Goal: Book appointment/travel/reservation

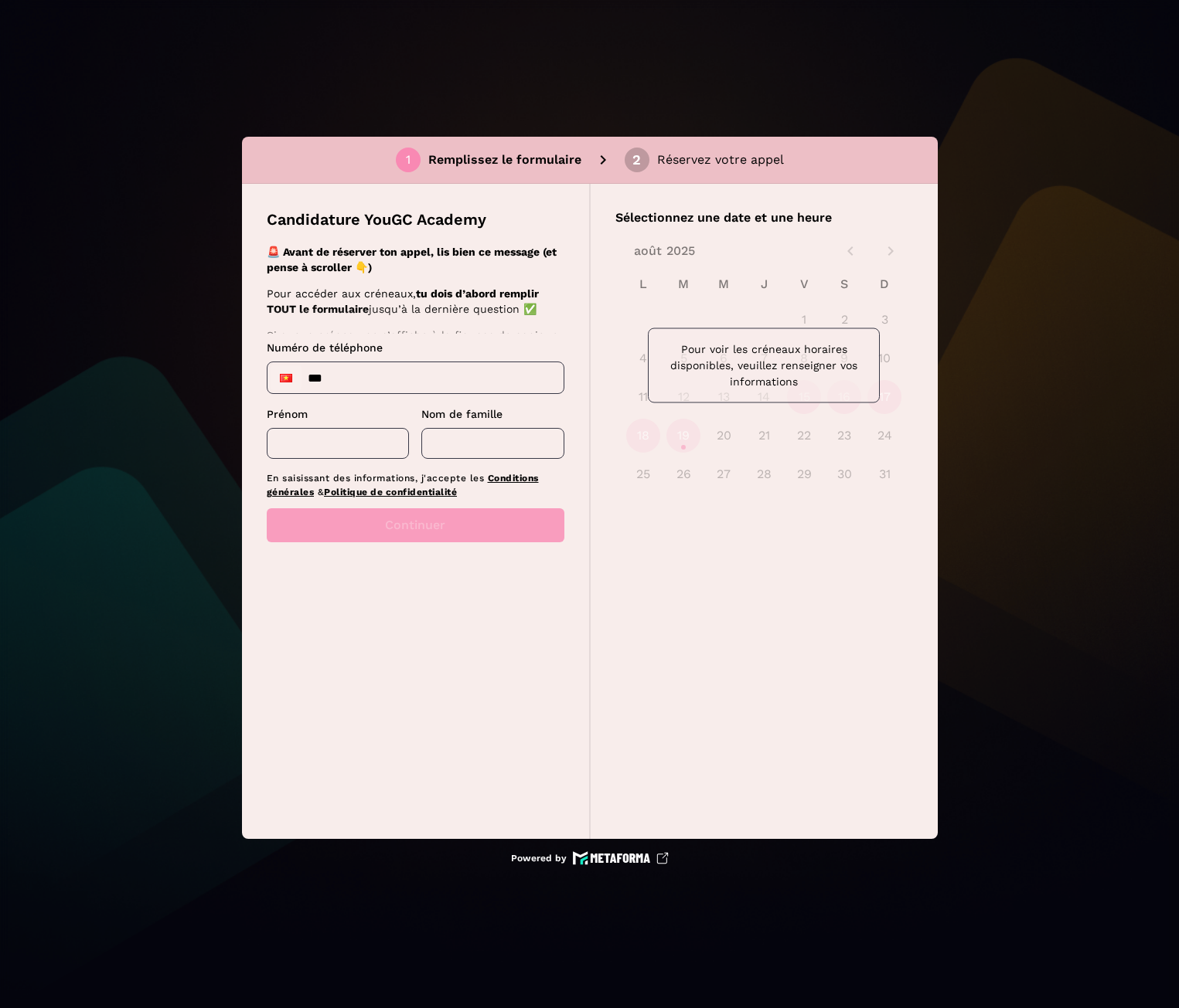
click at [373, 375] on input "***" at bounding box center [415, 378] width 296 height 31
click at [357, 443] on div "Prénom ​" at bounding box center [337, 432] width 143 height 52
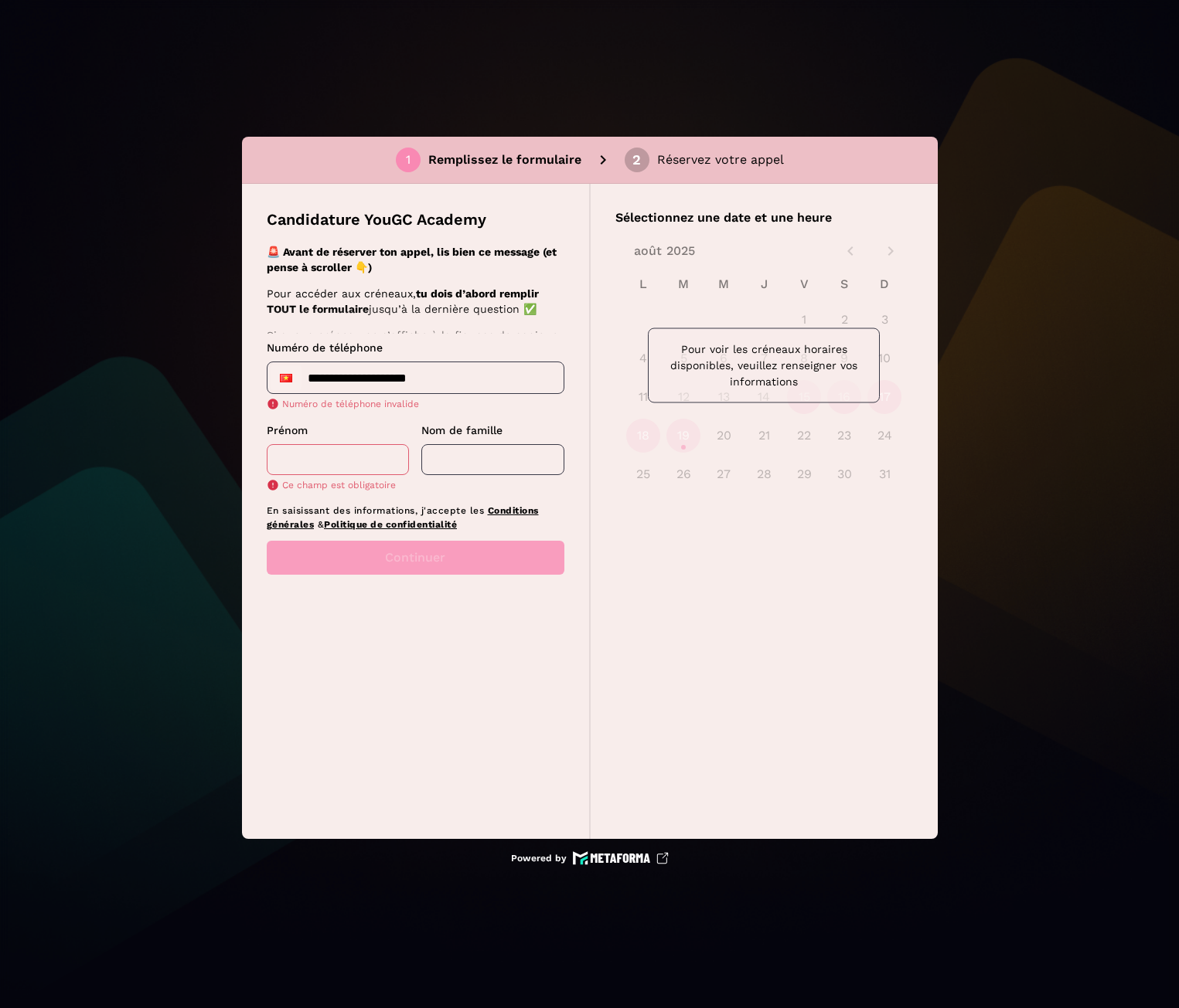
drag, startPoint x: 333, startPoint y: 382, endPoint x: 523, endPoint y: 382, distance: 190.0
click at [523, 382] on input "**********" at bounding box center [415, 378] width 296 height 31
type input "**********"
click at [471, 413] on div "**********" at bounding box center [415, 415] width 298 height 151
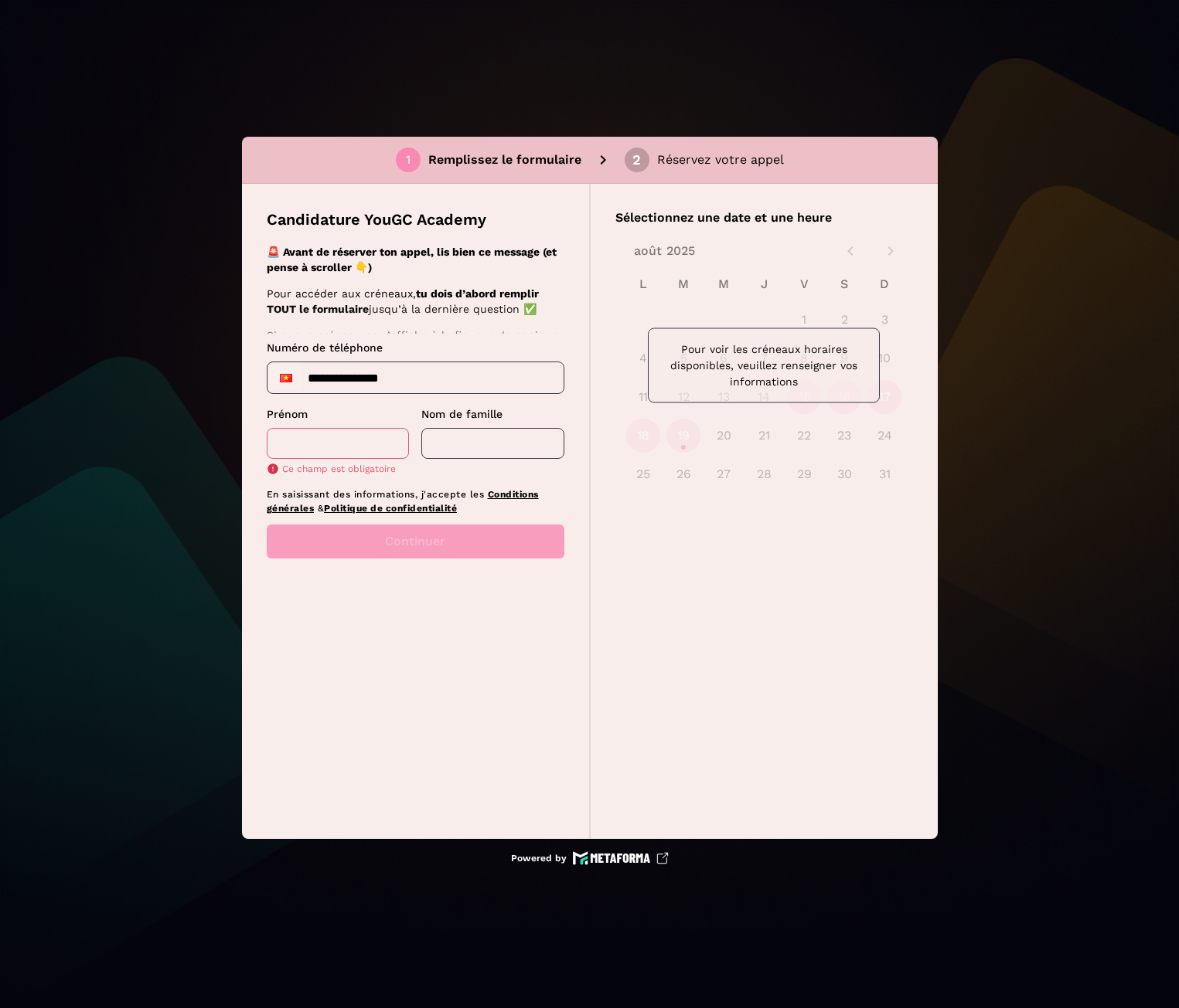
click at [328, 443] on input "text" at bounding box center [337, 443] width 143 height 31
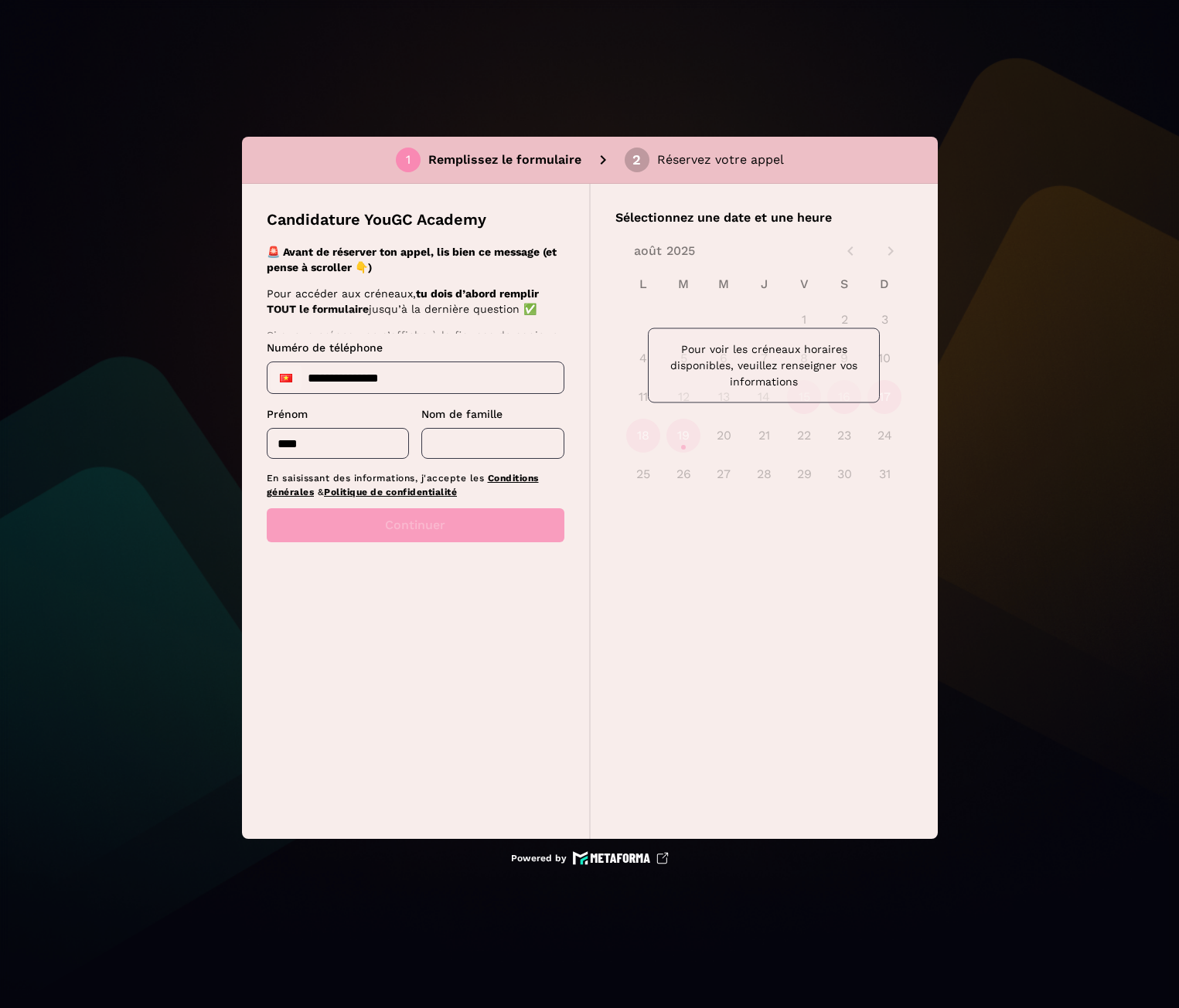
type input "****"
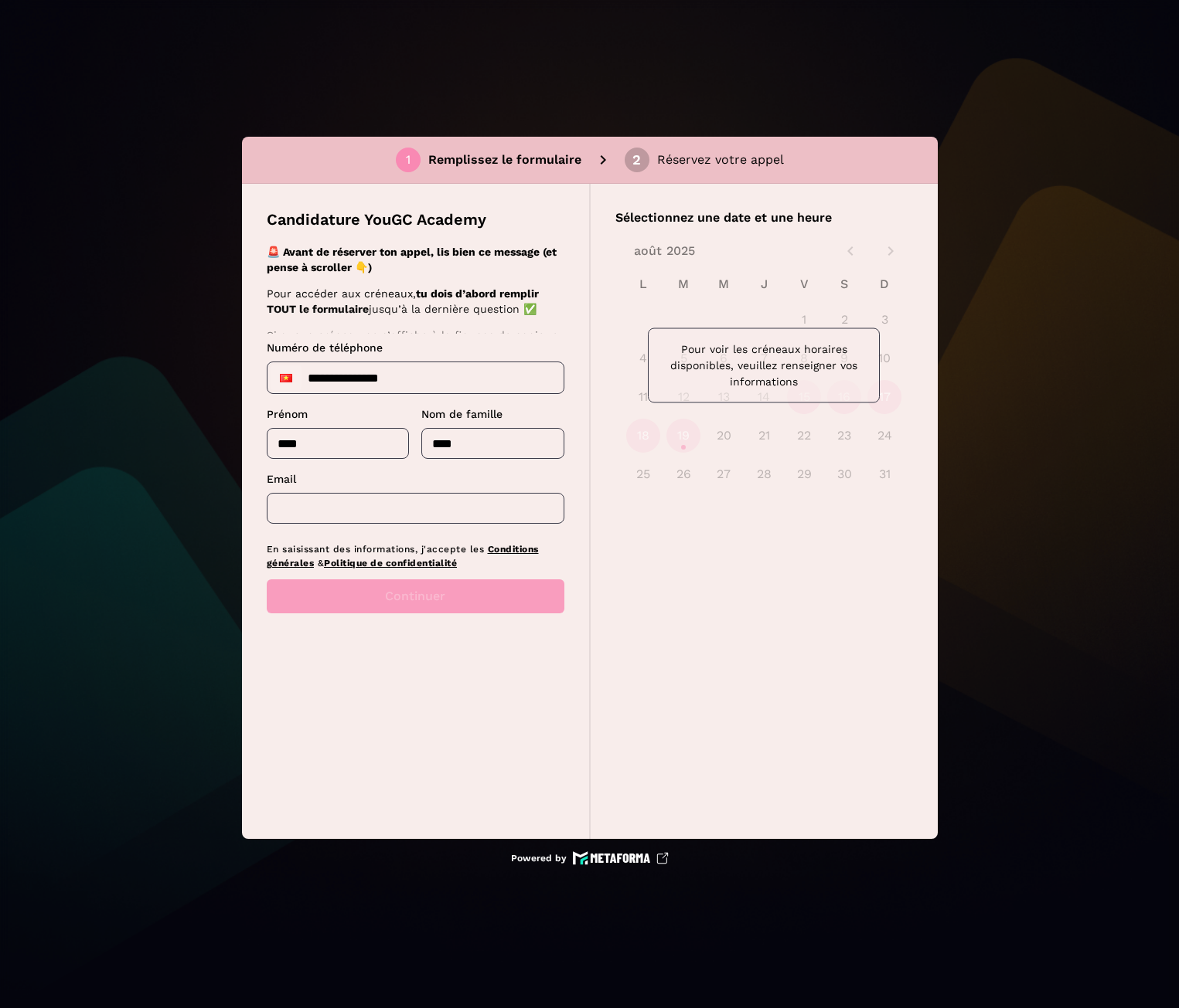
type input "****"
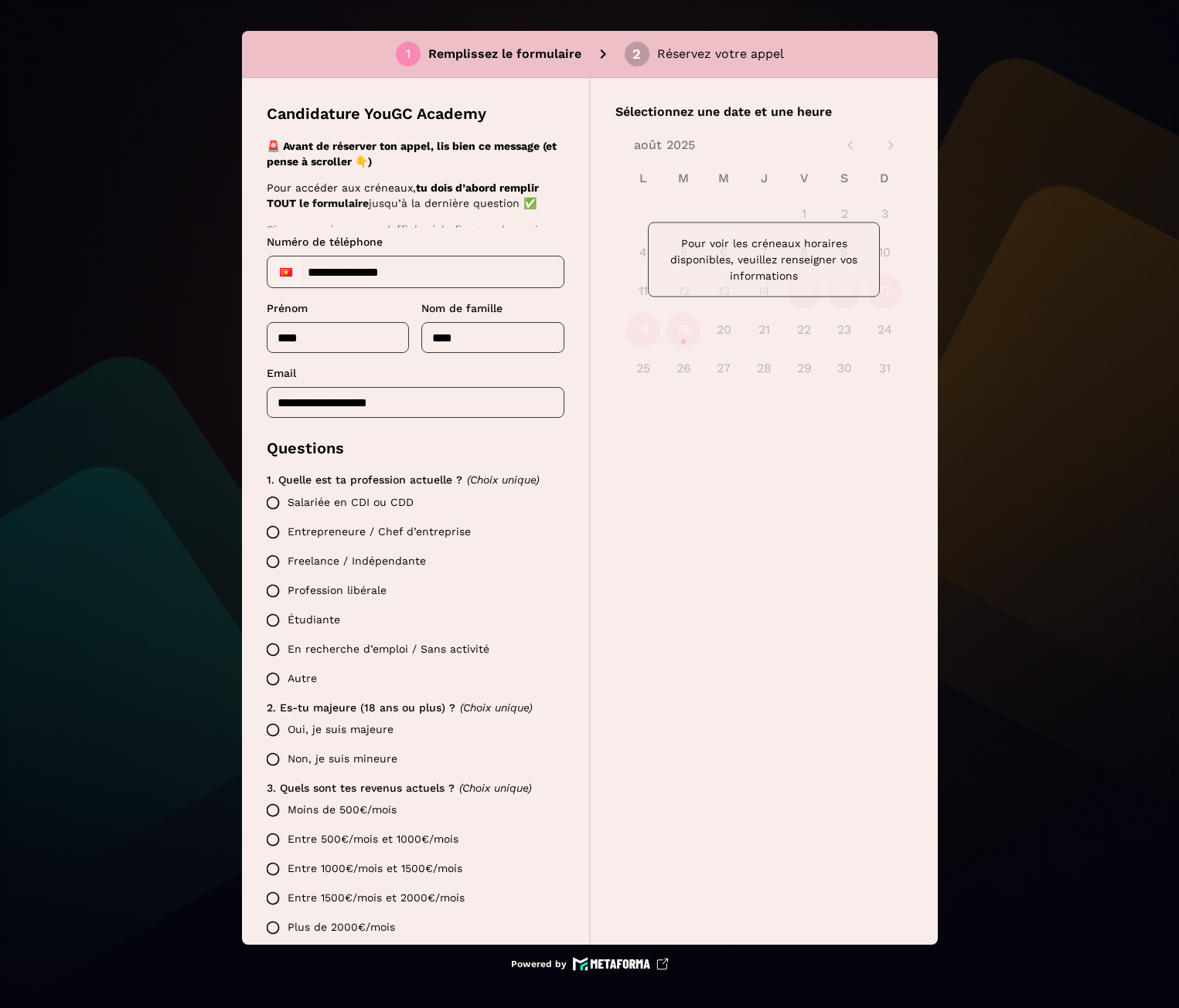
scroll to position [358, 0]
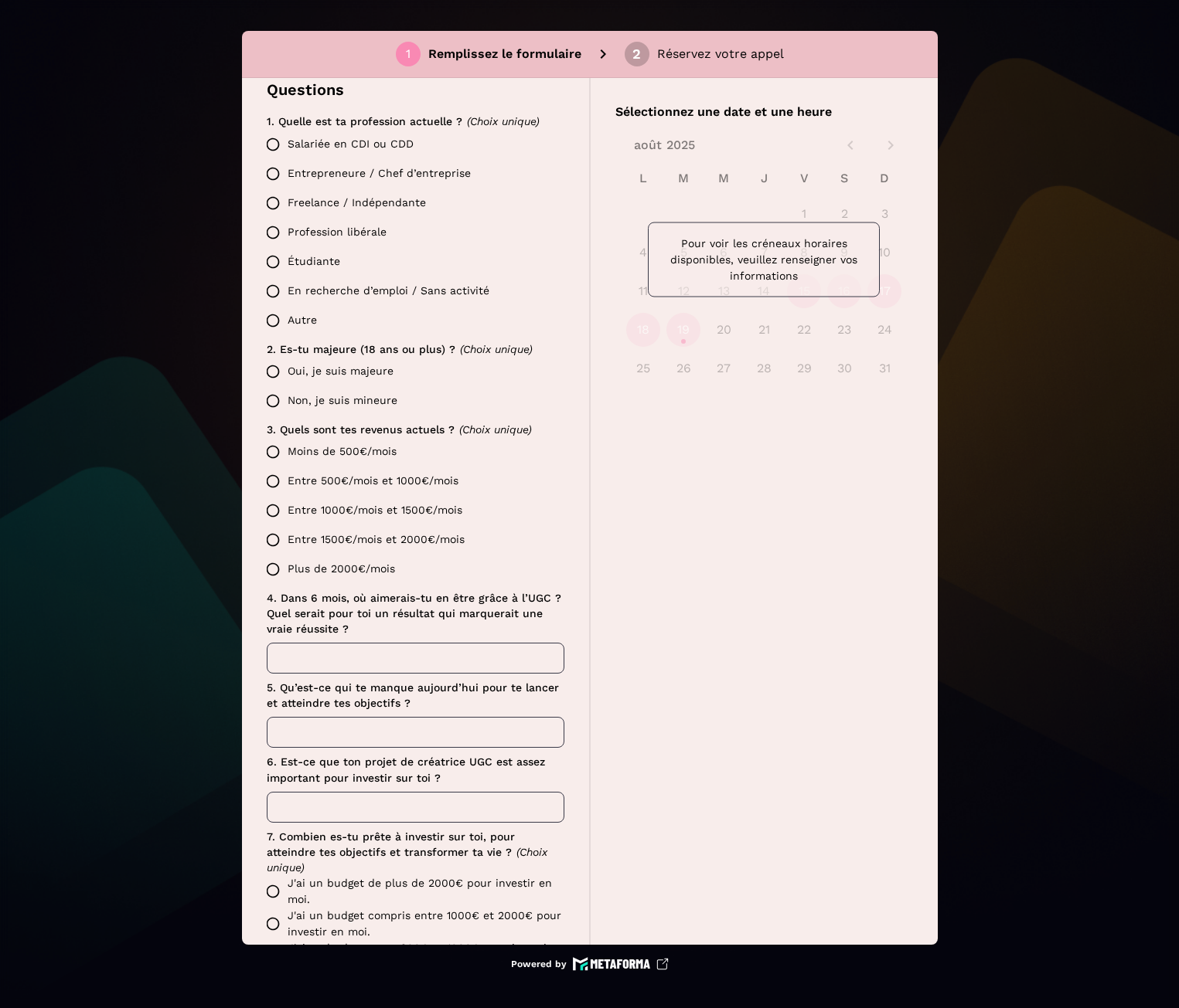
type input "**********"
click at [367, 146] on label "Salariée en CDI ou CDD" at bounding box center [411, 145] width 306 height 30
click at [336, 446] on label "Moins de 500€/mois" at bounding box center [411, 452] width 306 height 30
click at [346, 368] on label "Oui, je suis majeure" at bounding box center [411, 372] width 306 height 30
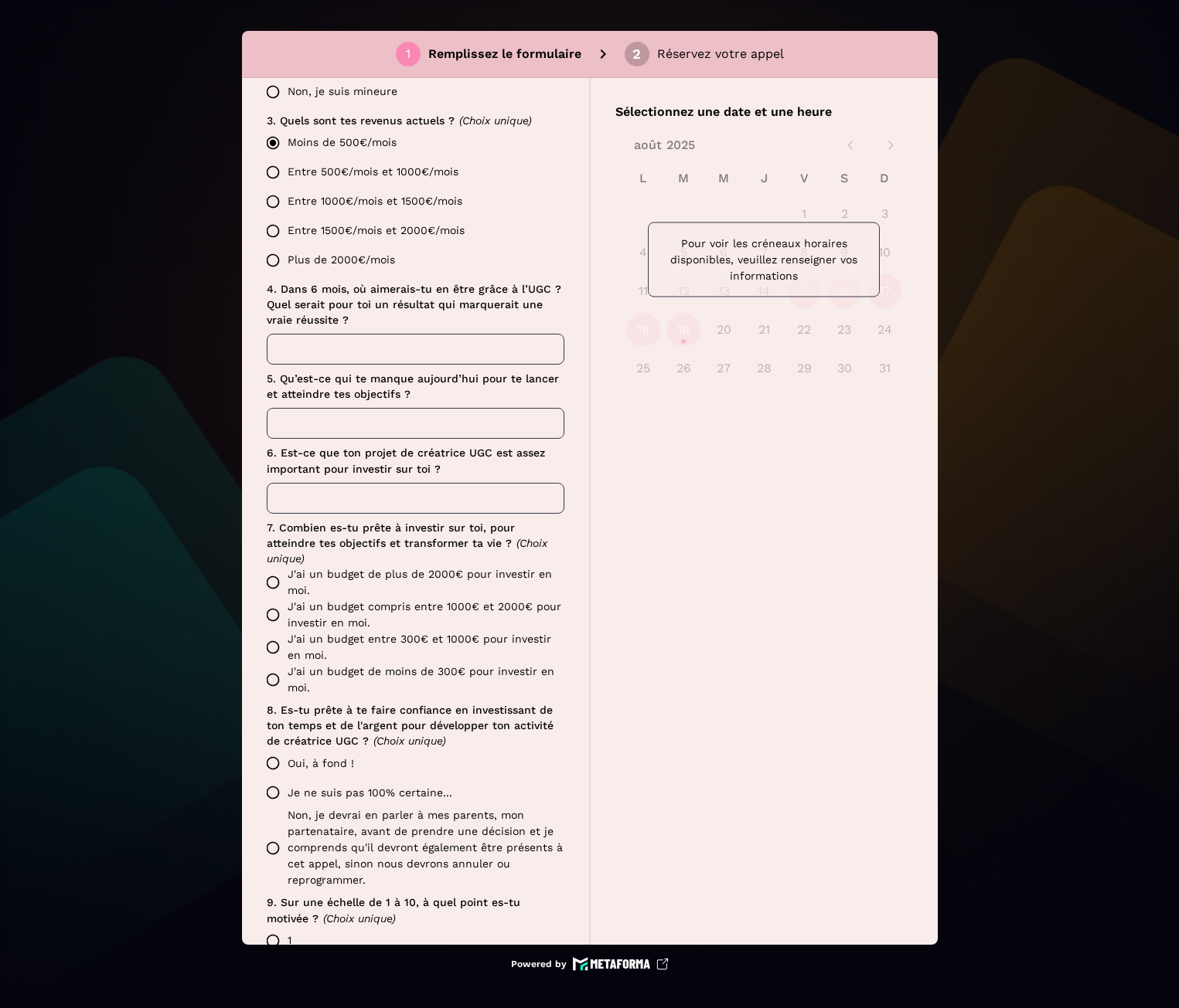
click at [367, 341] on input "text" at bounding box center [415, 349] width 298 height 31
type input "*"
click at [327, 418] on input "text" at bounding box center [415, 424] width 298 height 31
type input "*"
click at [302, 492] on input "text" at bounding box center [415, 499] width 298 height 31
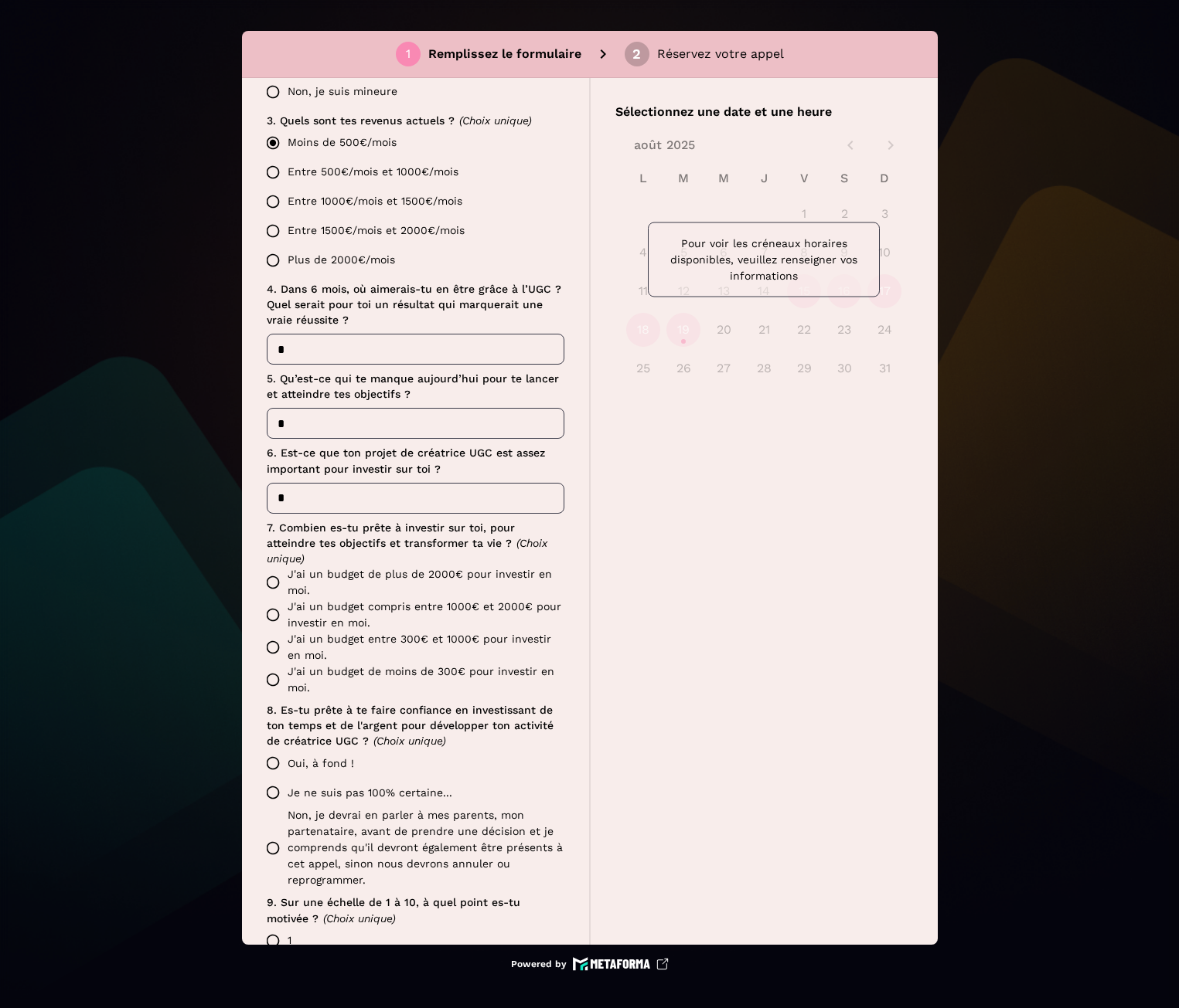
scroll to position [745, 0]
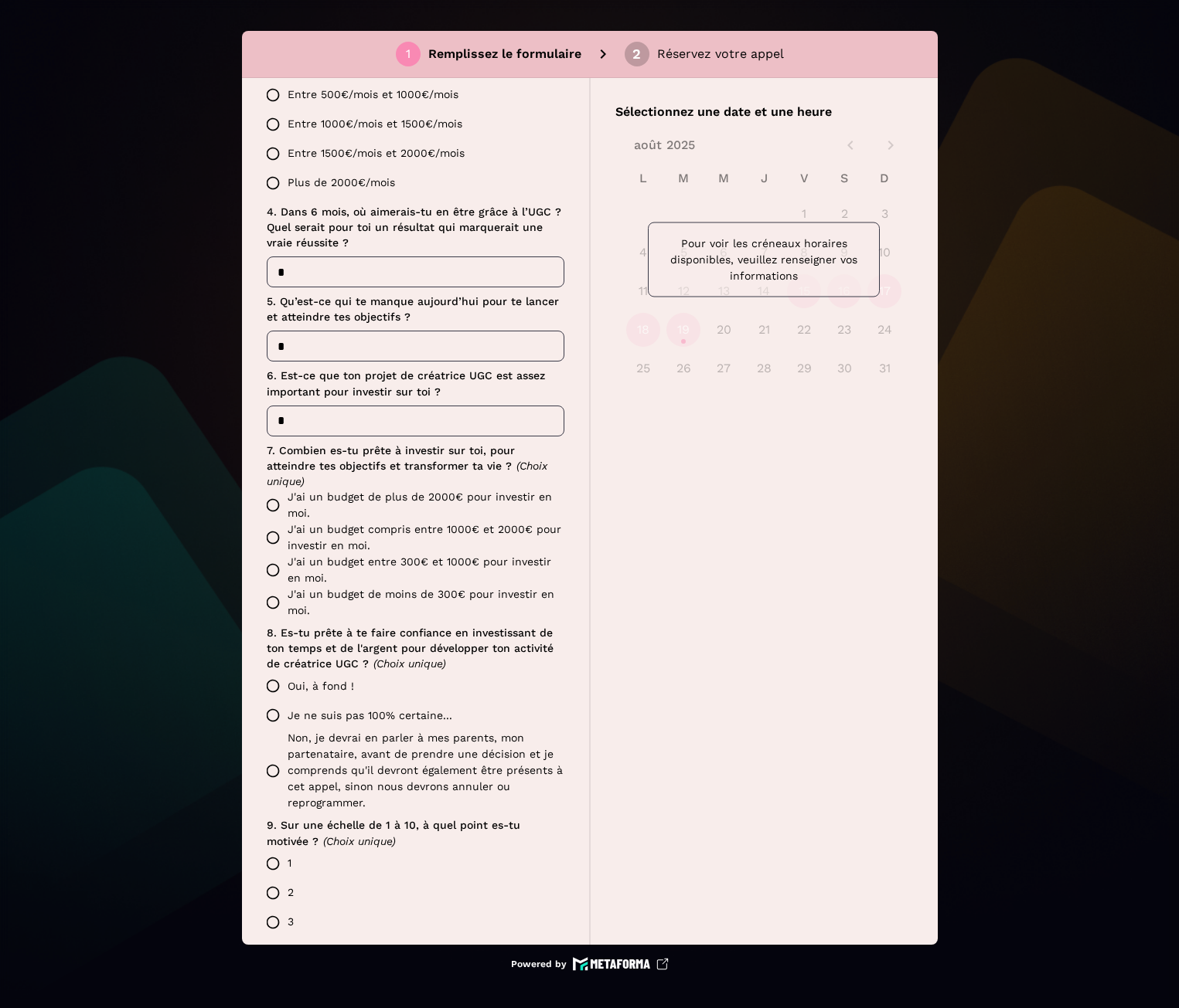
type input "*"
click at [319, 498] on label "J'ai un budget de plus de 2000€ pour investir en moi." at bounding box center [411, 506] width 306 height 33
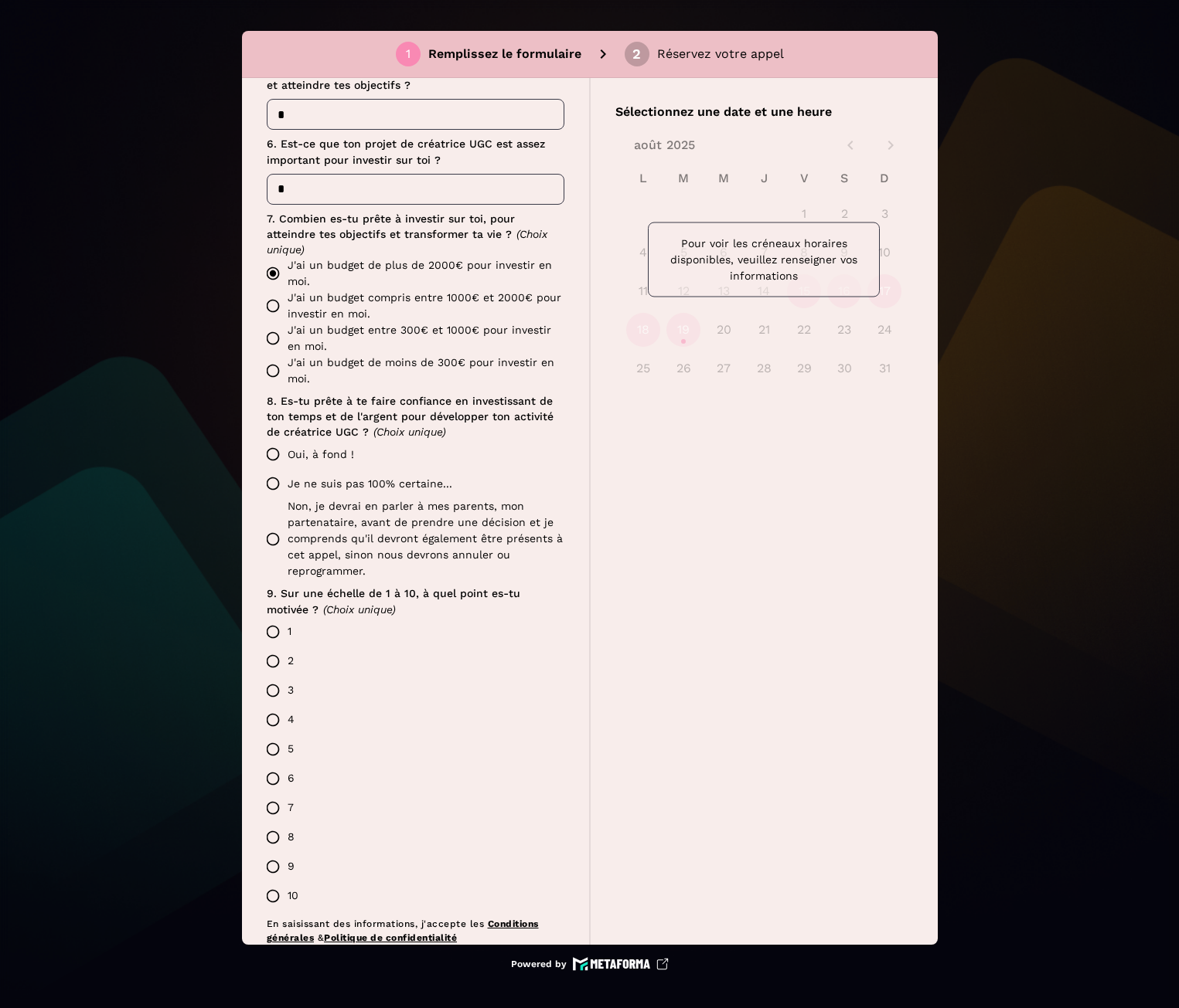
scroll to position [1054, 0]
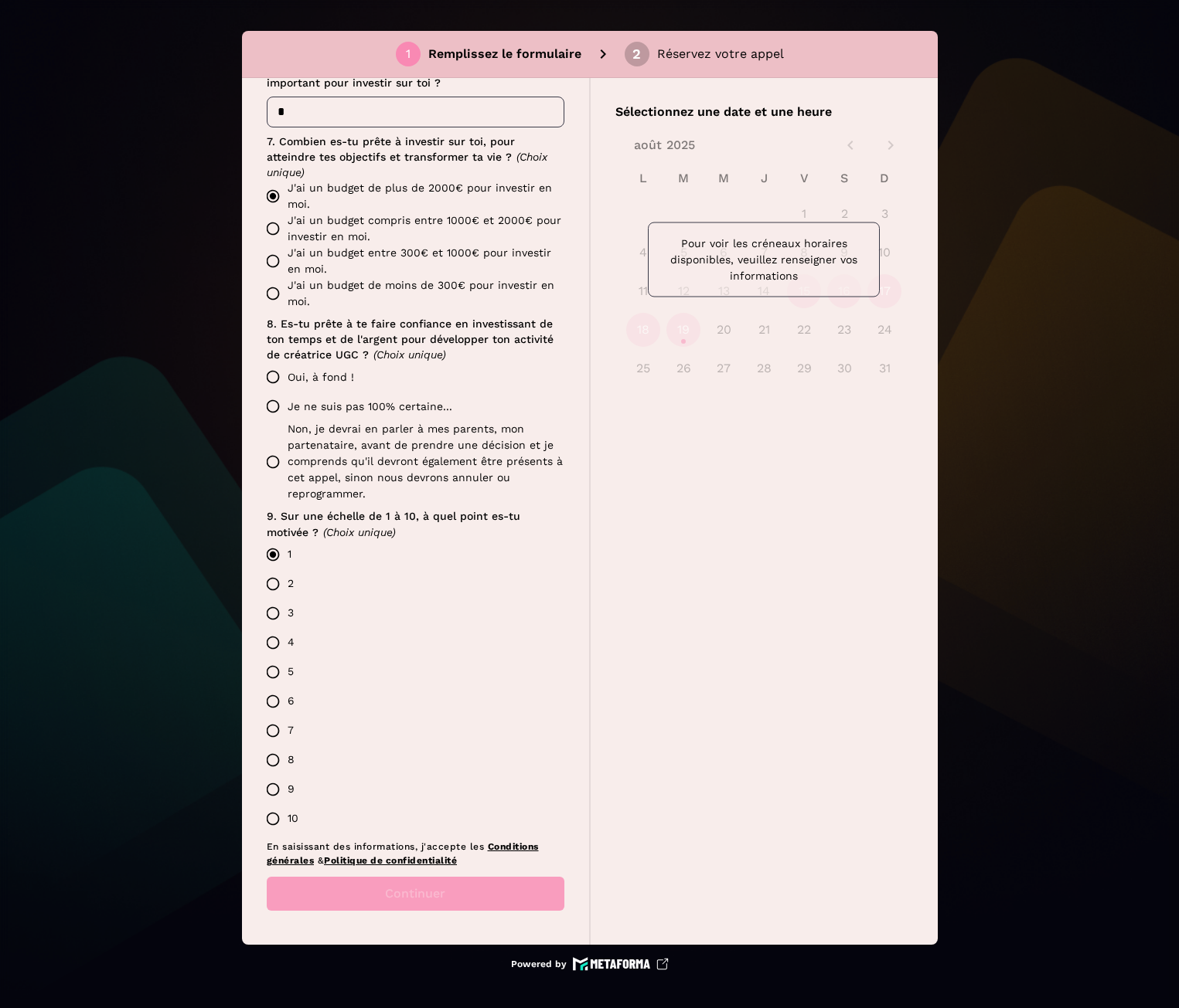
click at [288, 369] on label "Oui, à fond !" at bounding box center [411, 377] width 306 height 30
click at [382, 897] on button "Continuer" at bounding box center [415, 894] width 298 height 34
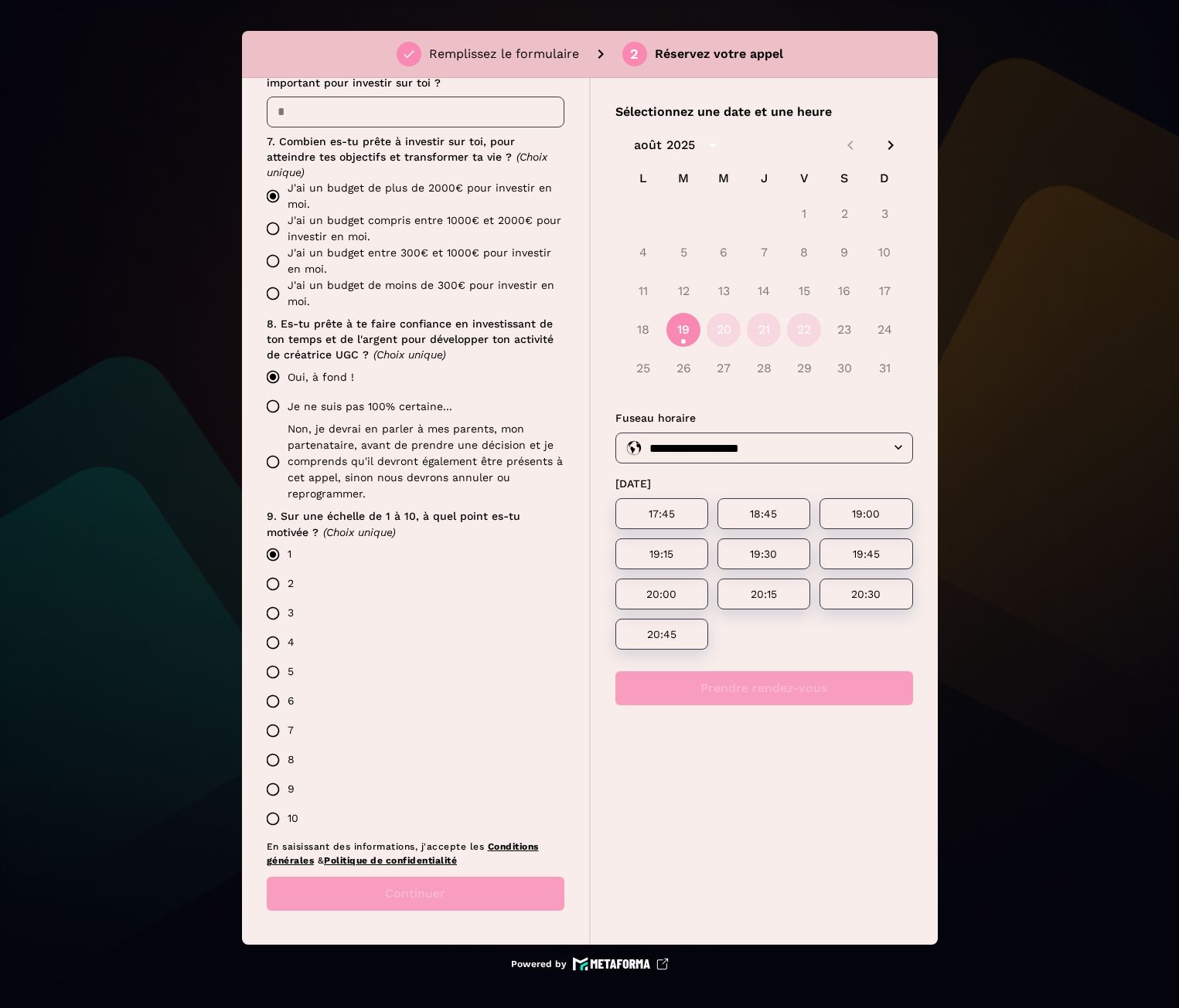
click at [268, 759] on label "8" at bounding box center [411, 760] width 306 height 30
click at [276, 760] on label "8" at bounding box center [411, 760] width 306 height 30
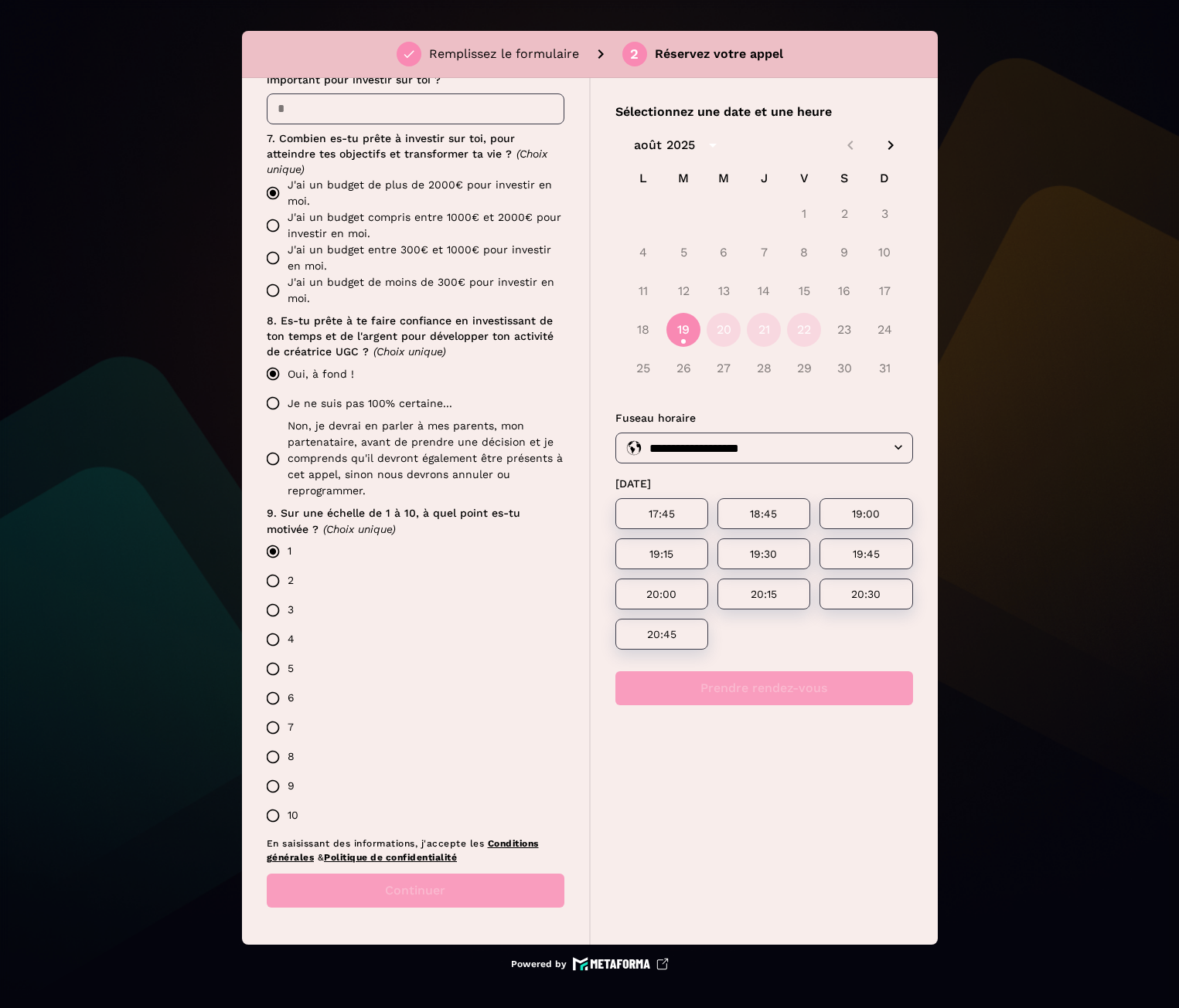
click at [272, 756] on label "8" at bounding box center [411, 757] width 306 height 30
click at [271, 580] on label "2" at bounding box center [411, 581] width 306 height 30
click at [274, 450] on label "Non, je devrai en parler à mes parents, mon partenataire, avant de prendre une …" at bounding box center [411, 459] width 306 height 81
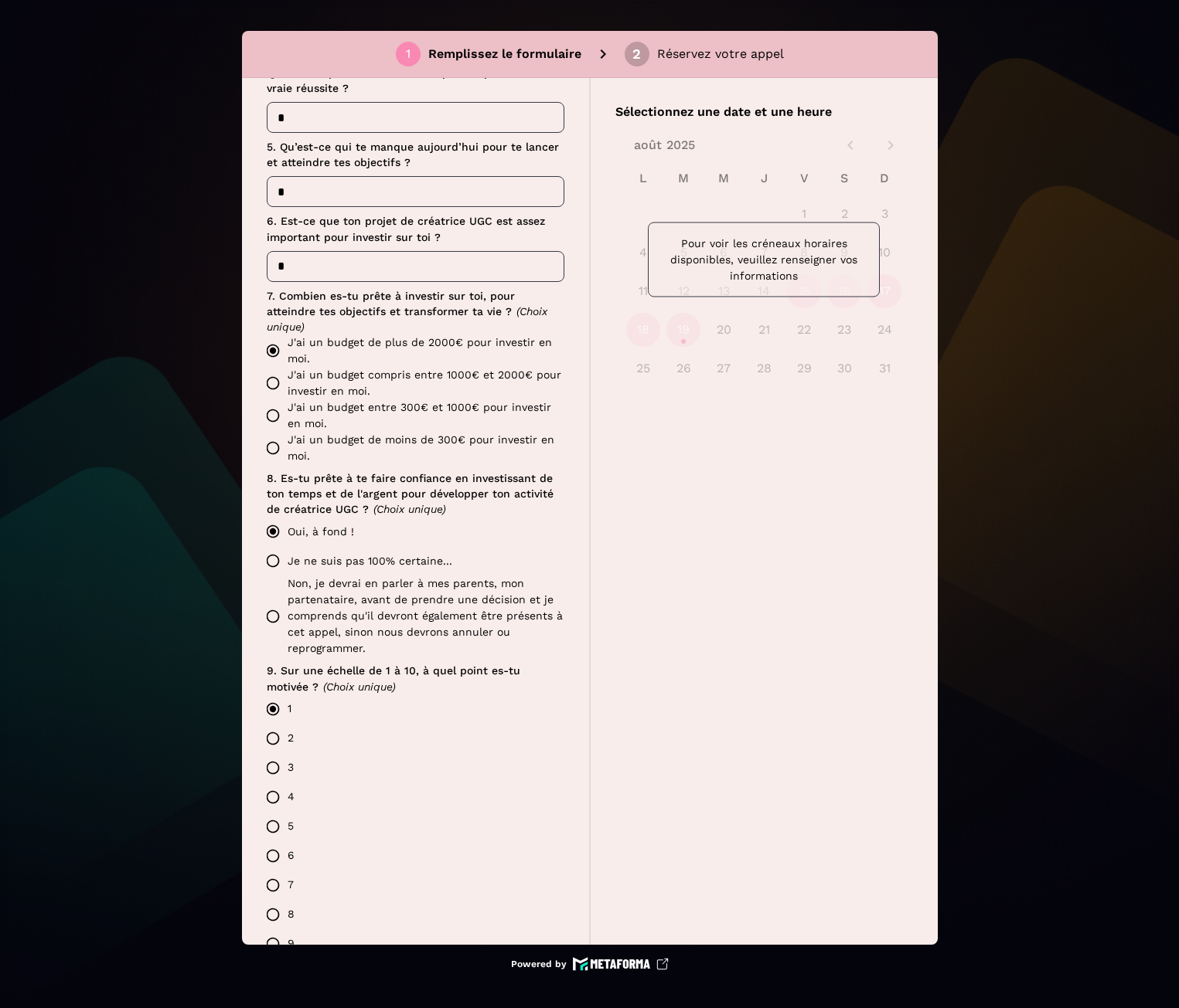
scroll to position [1057, 0]
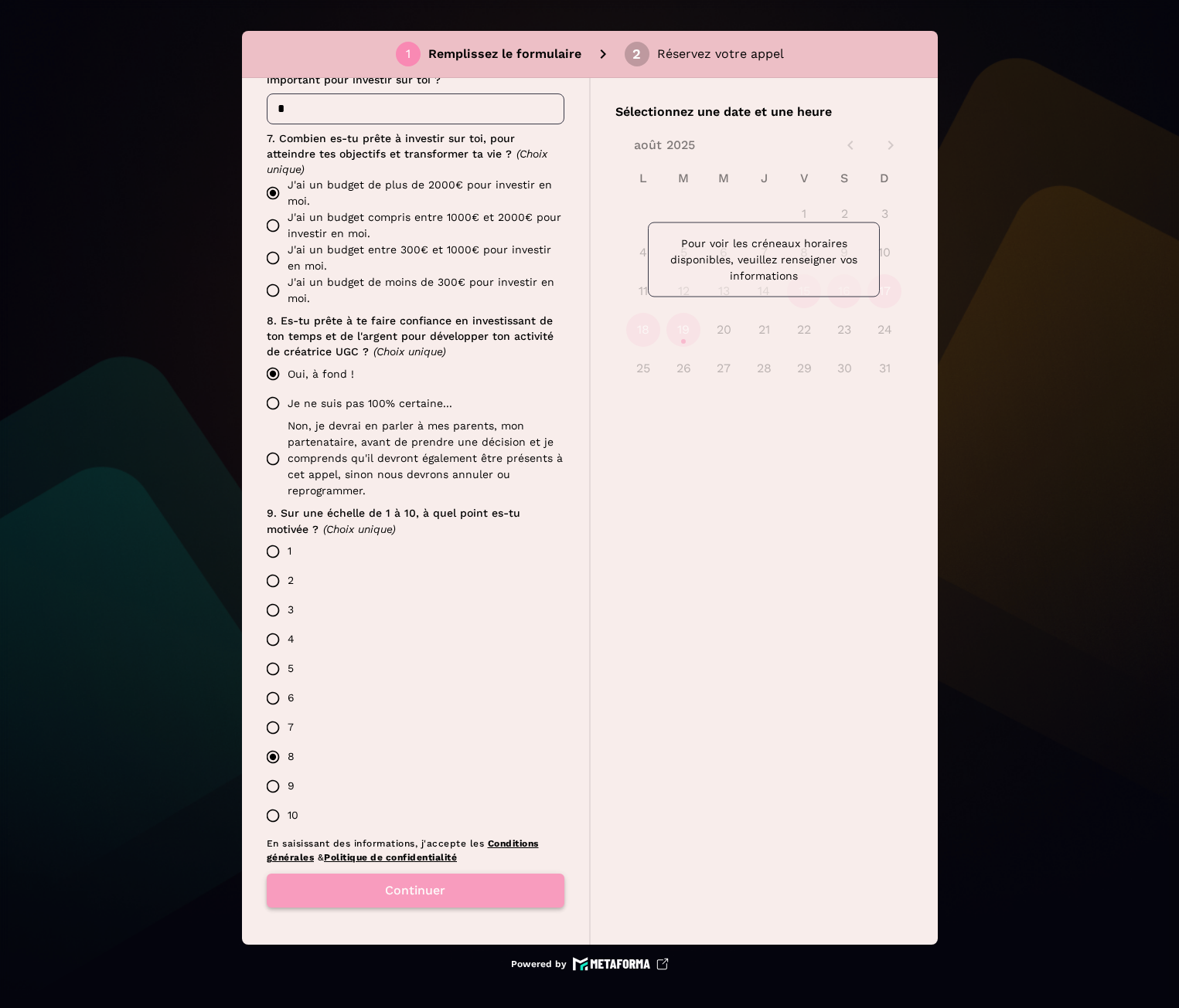
click at [461, 901] on button "Continuer" at bounding box center [415, 891] width 298 height 34
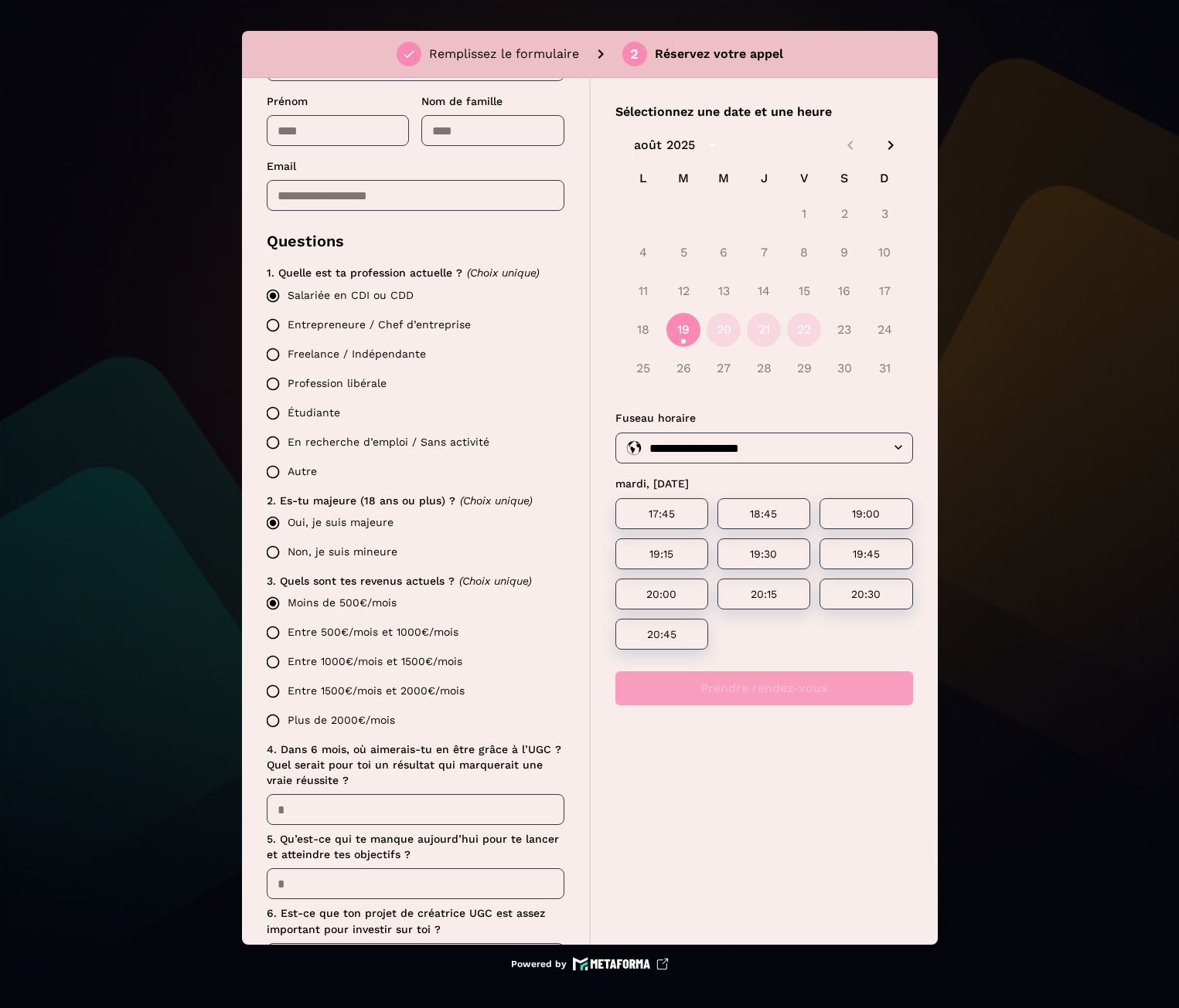
scroll to position [130, 0]
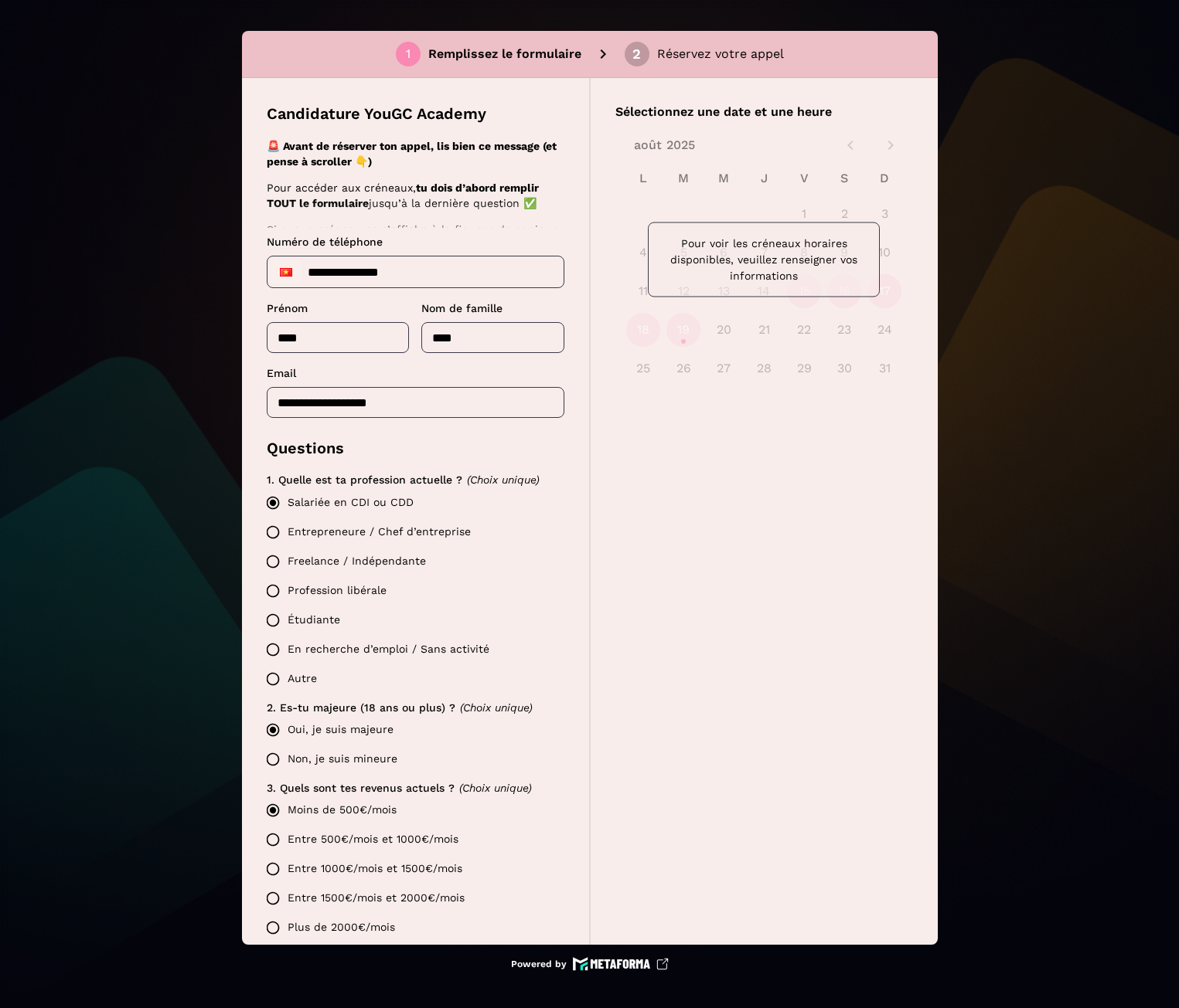
scroll to position [358, 0]
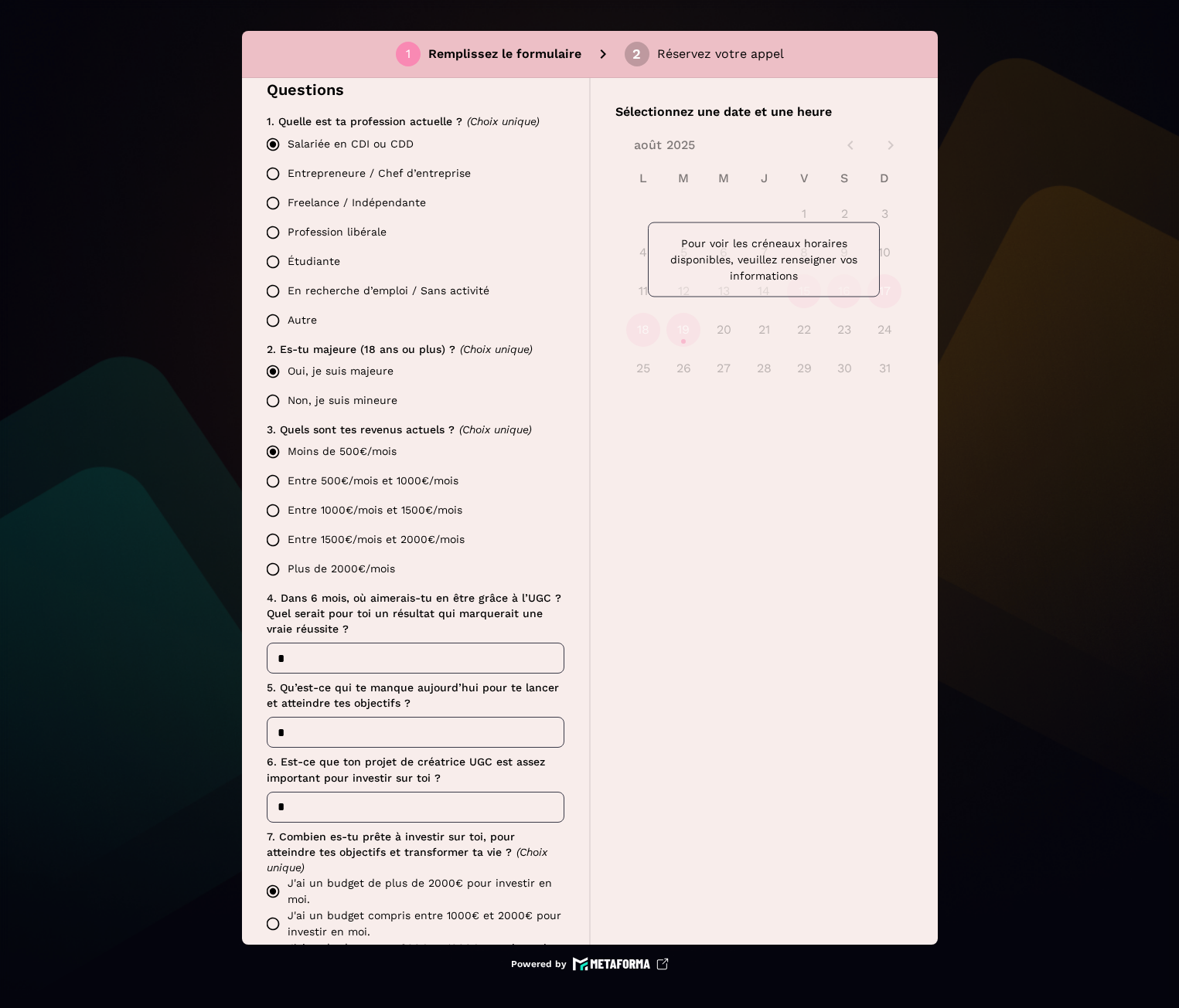
click at [311, 481] on label "Entre 500€/mois et 1000€/mois" at bounding box center [411, 481] width 306 height 30
drag, startPoint x: 312, startPoint y: 655, endPoint x: 263, endPoint y: 653, distance: 49.0
click at [263, 653] on div "Candidature YouGC Academy 🚨 Avant de réserver ton appel, lis bien ce message (e…" at bounding box center [415, 511] width 348 height 867
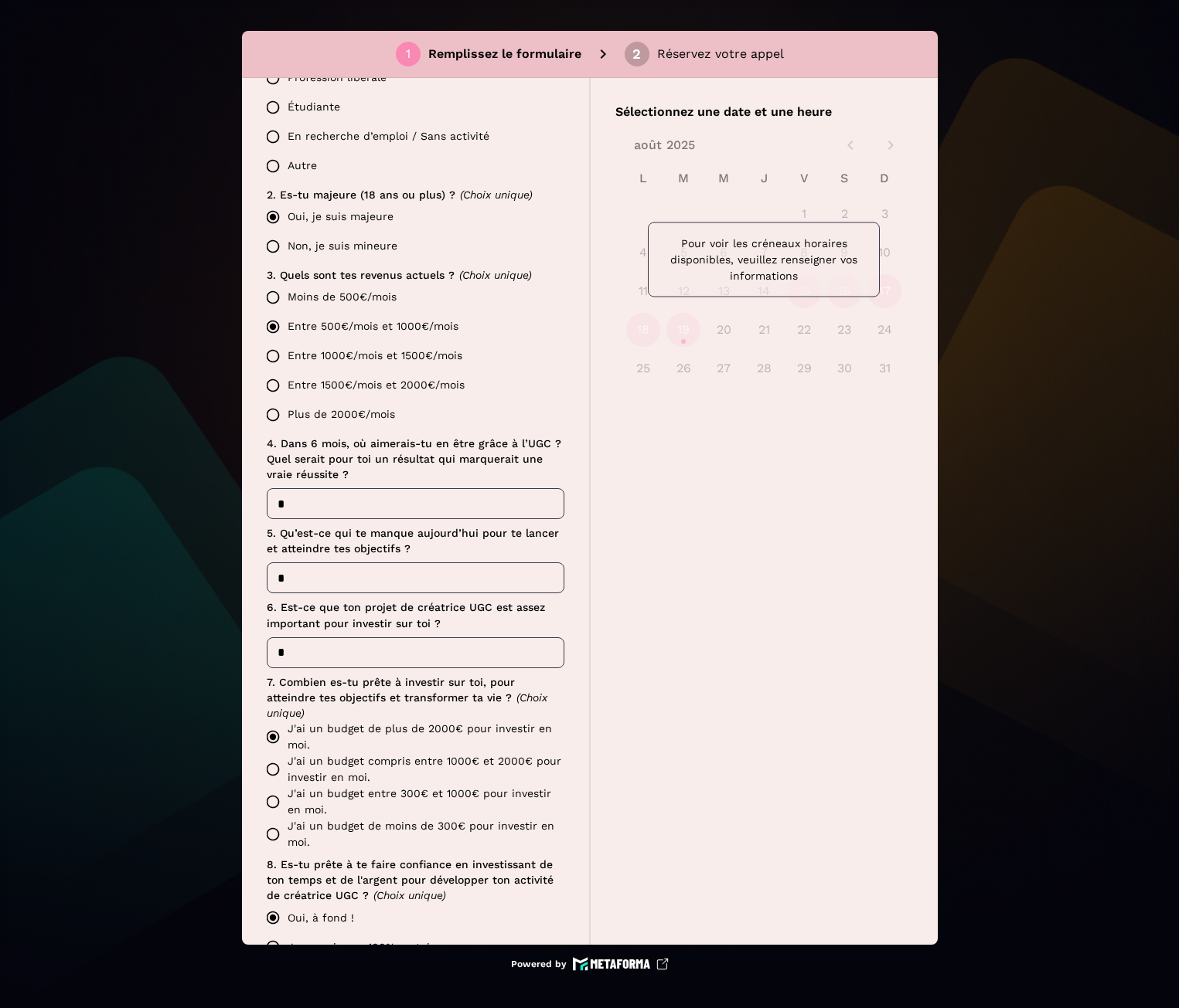
type input "*"
drag, startPoint x: 328, startPoint y: 574, endPoint x: 268, endPoint y: 584, distance: 60.8
click at [268, 584] on input "*" at bounding box center [415, 578] width 298 height 31
type input "*"
drag, startPoint x: 323, startPoint y: 649, endPoint x: 270, endPoint y: 646, distance: 53.1
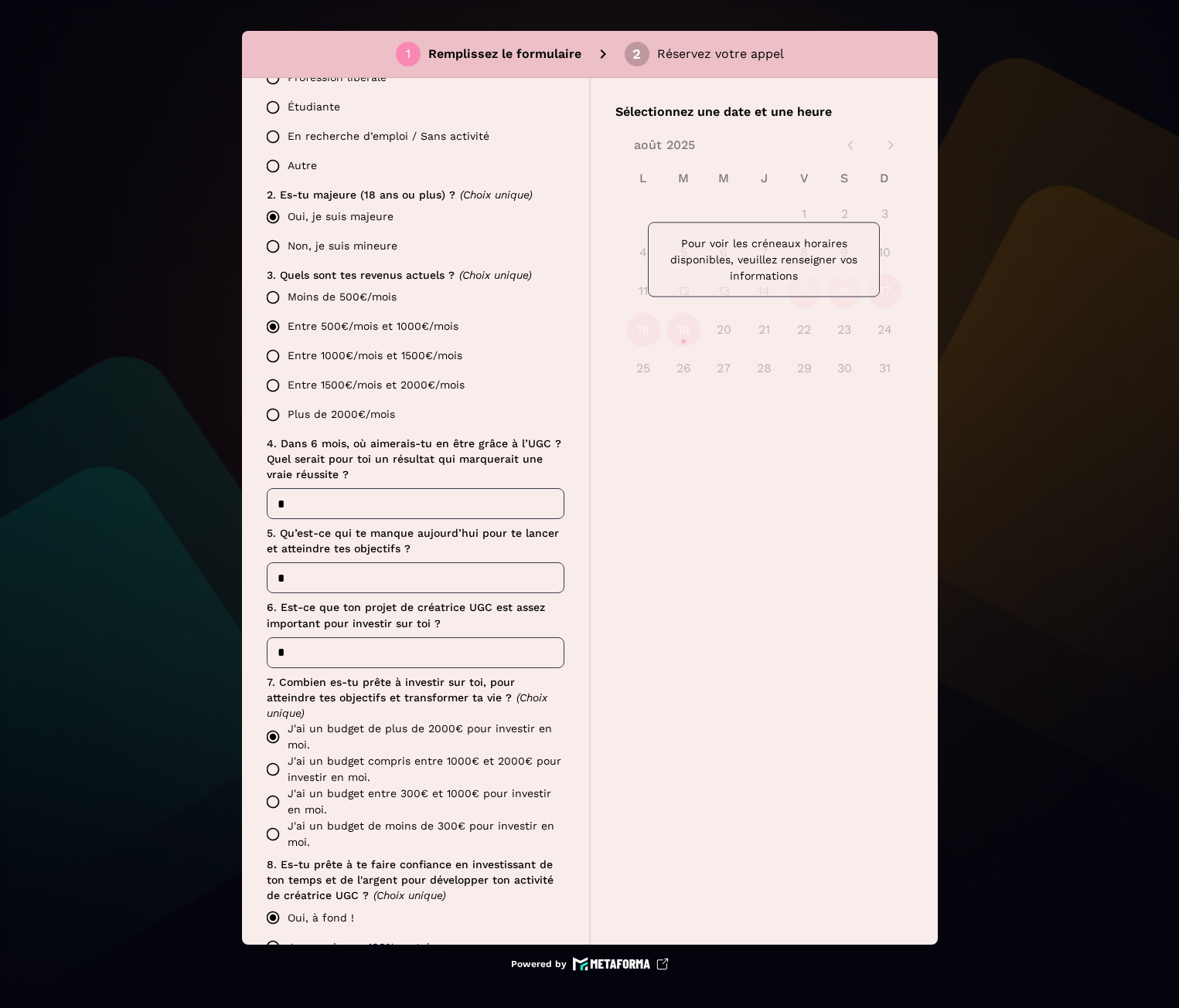
click at [270, 646] on input "*" at bounding box center [415, 653] width 298 height 31
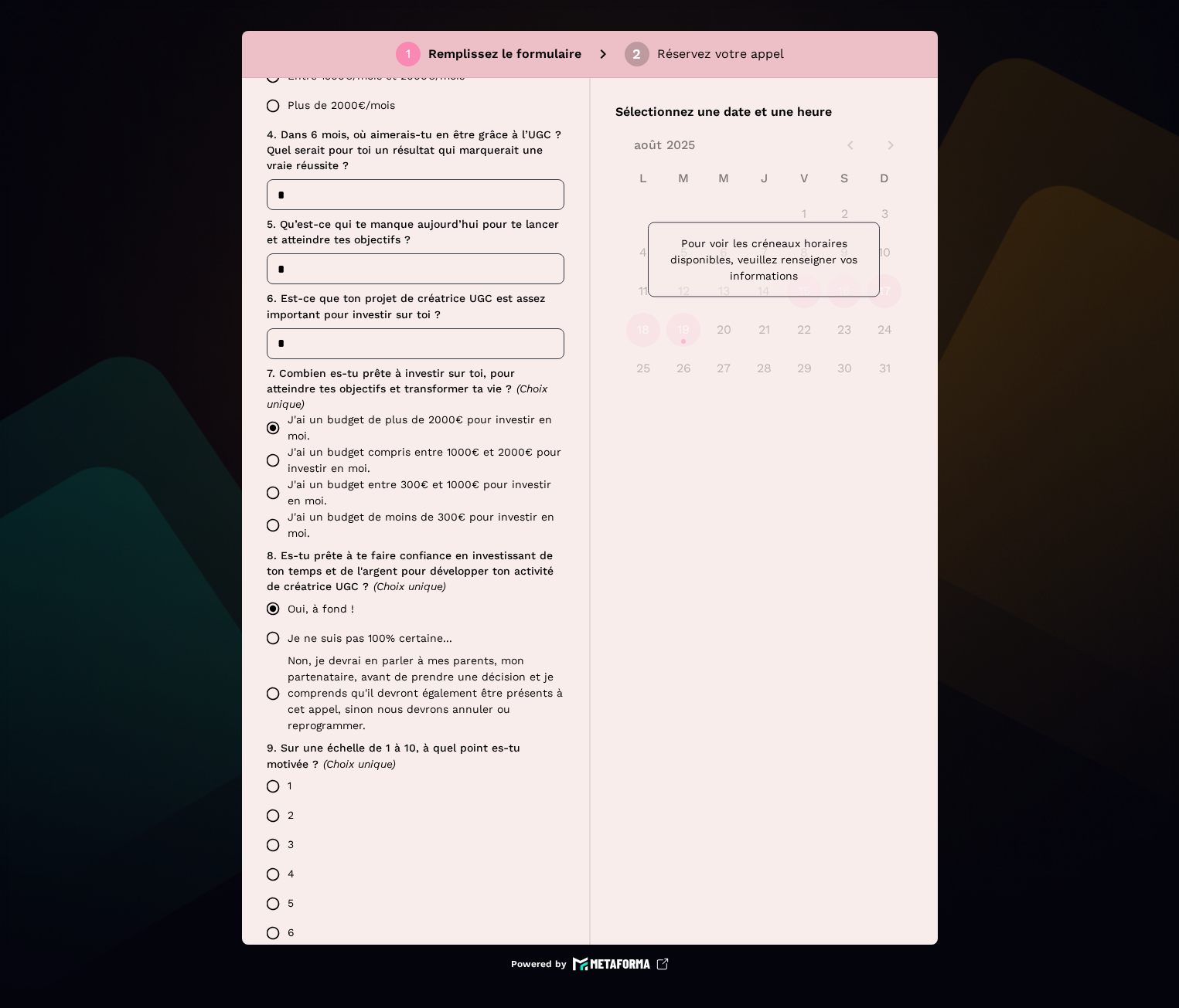
scroll to position [1057, 0]
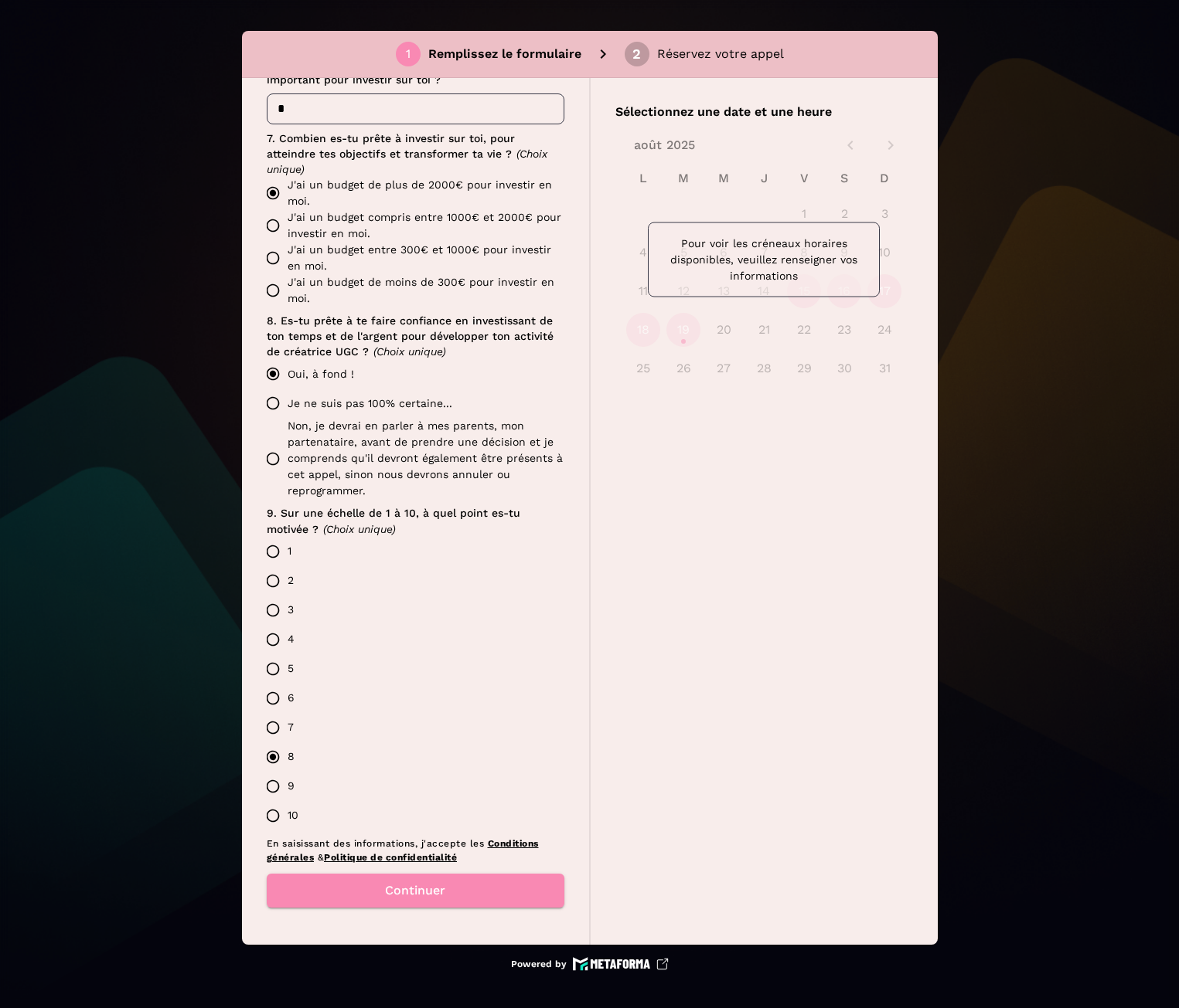
type input "*"
drag, startPoint x: 365, startPoint y: 891, endPoint x: 455, endPoint y: 852, distance: 98.1
click at [365, 891] on button "Continuer" at bounding box center [415, 891] width 298 height 34
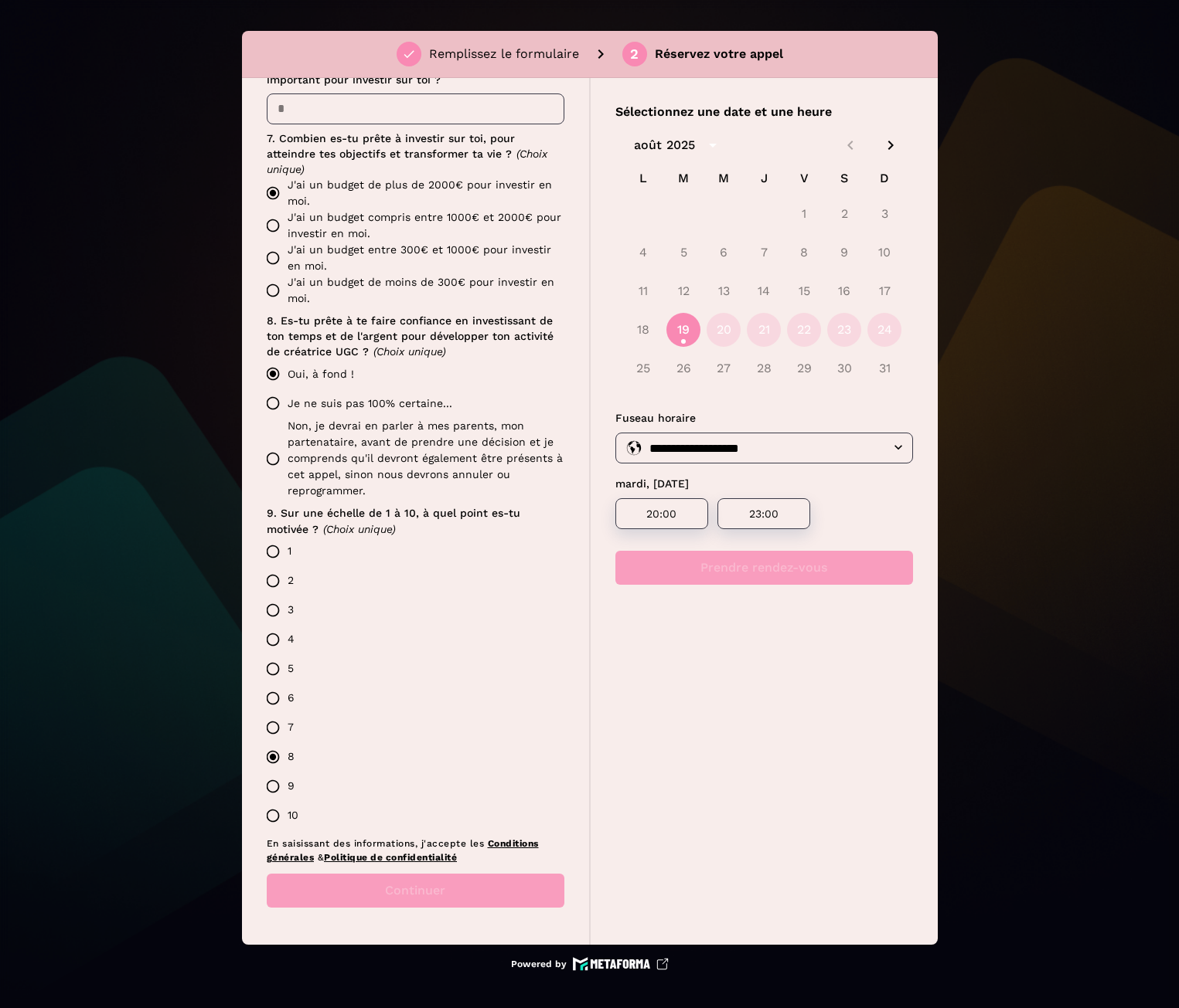
click at [893, 143] on icon "Next month" at bounding box center [891, 146] width 19 height 19
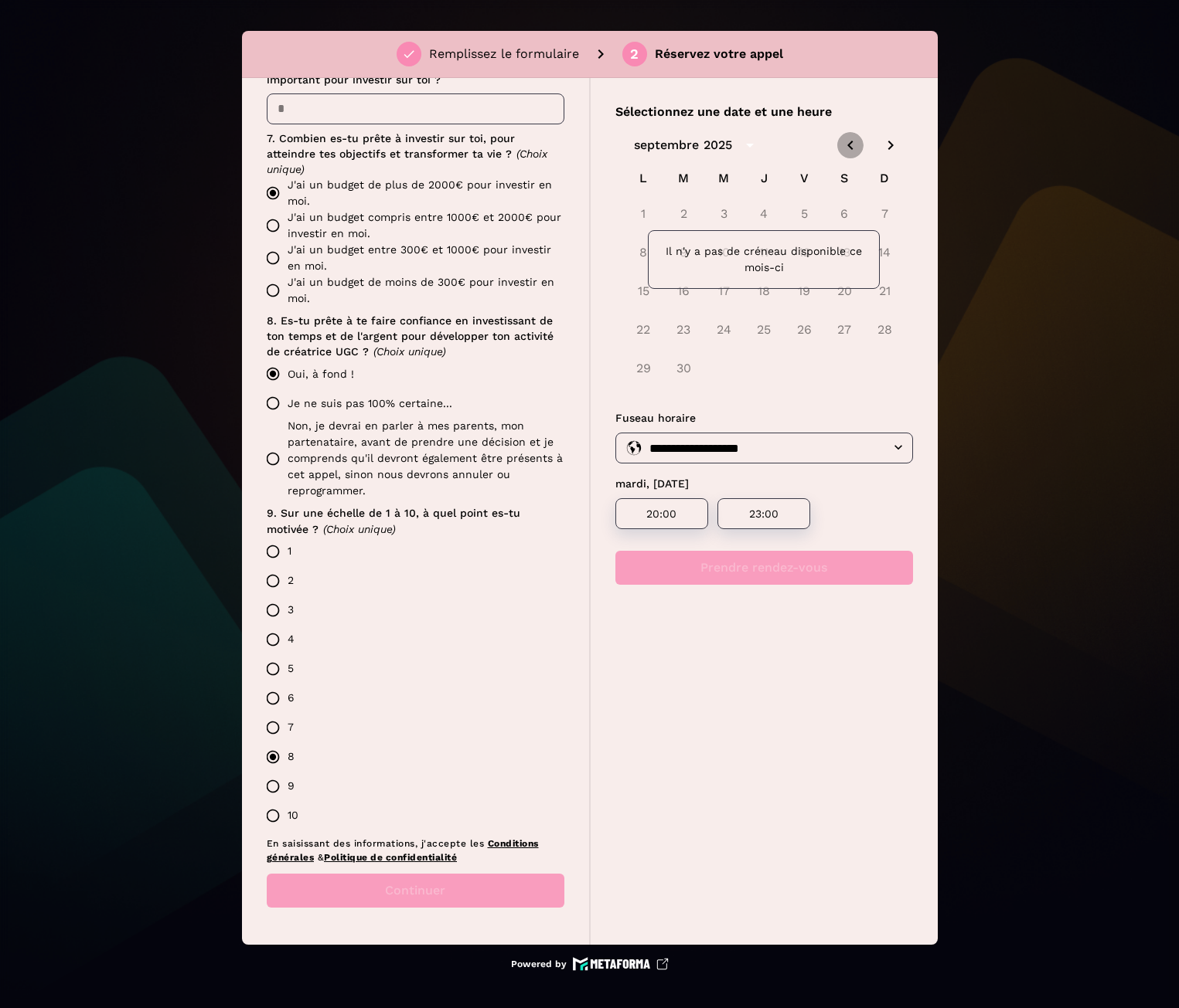
click at [847, 145] on icon "Previous month" at bounding box center [849, 146] width 5 height 9
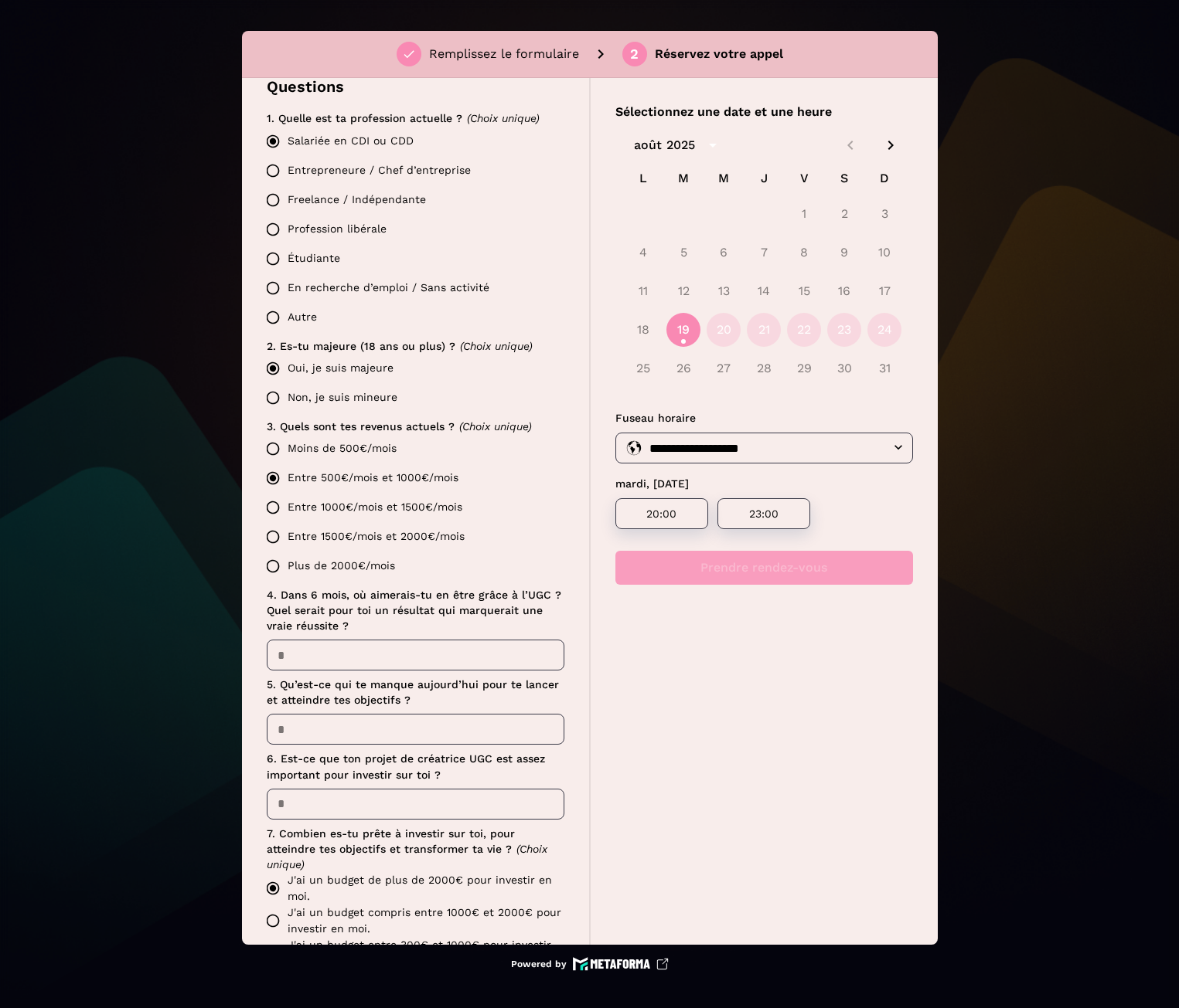
scroll to position [130, 0]
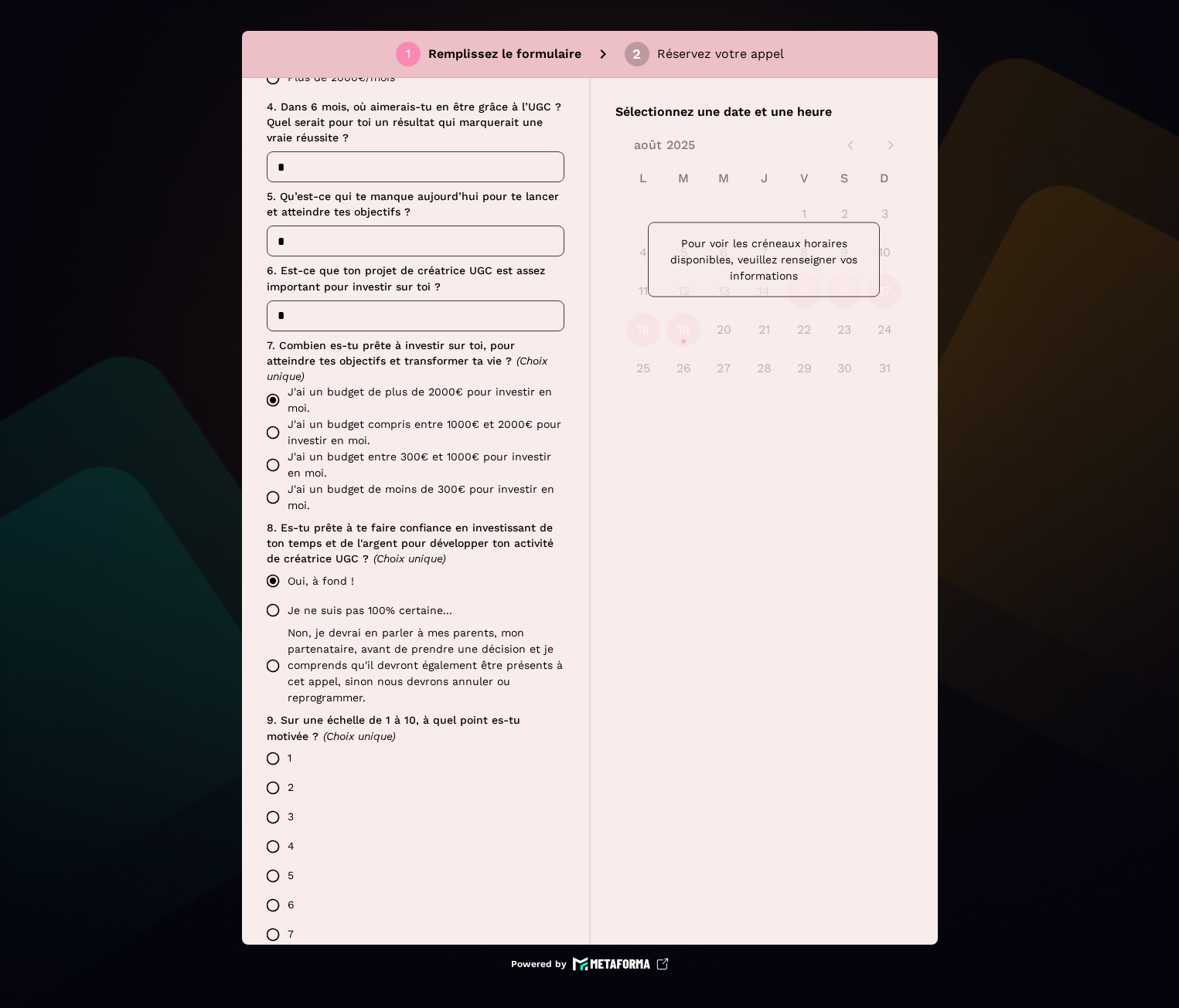
scroll to position [1057, 0]
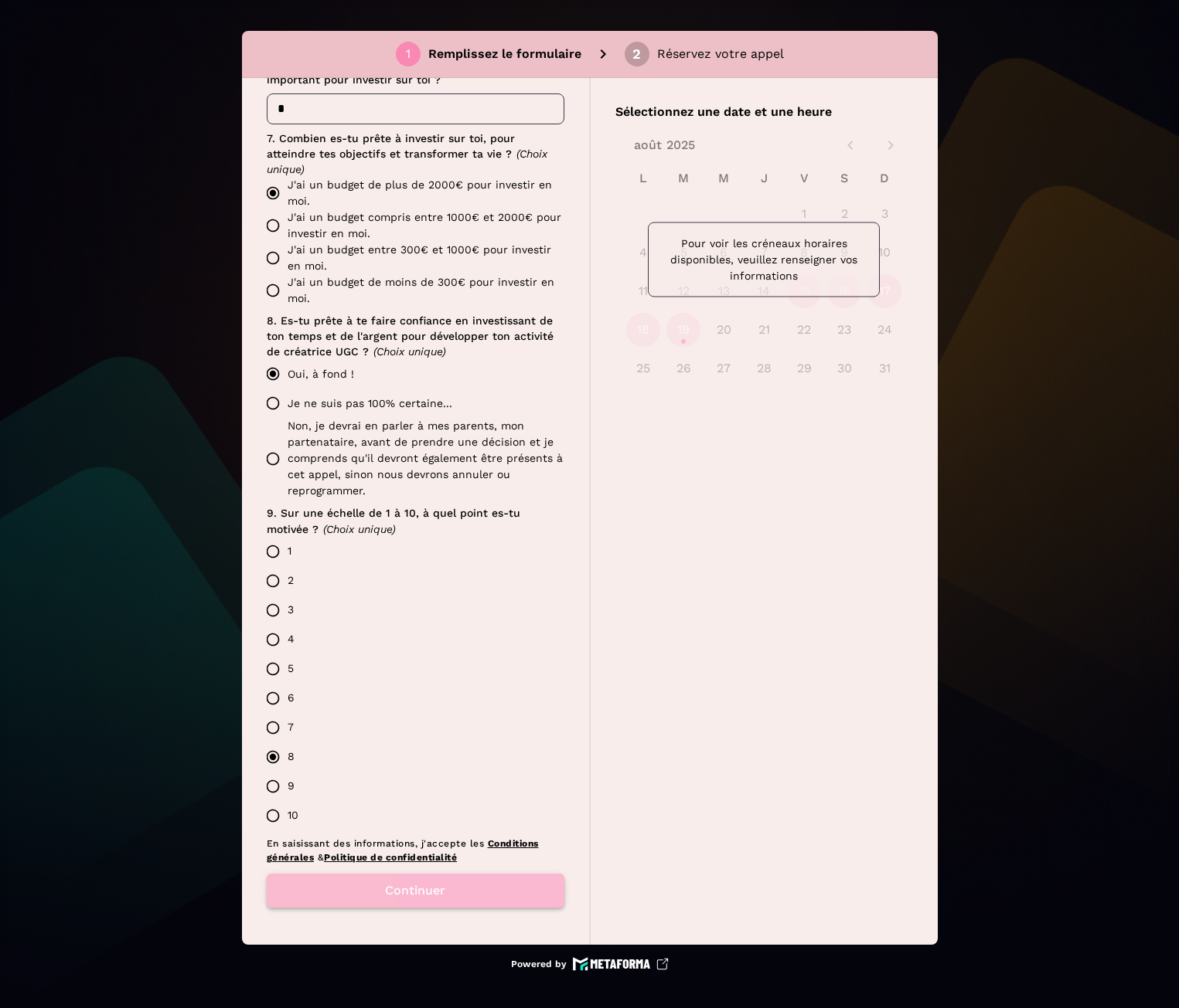
click at [466, 890] on button "Continuer" at bounding box center [415, 891] width 298 height 34
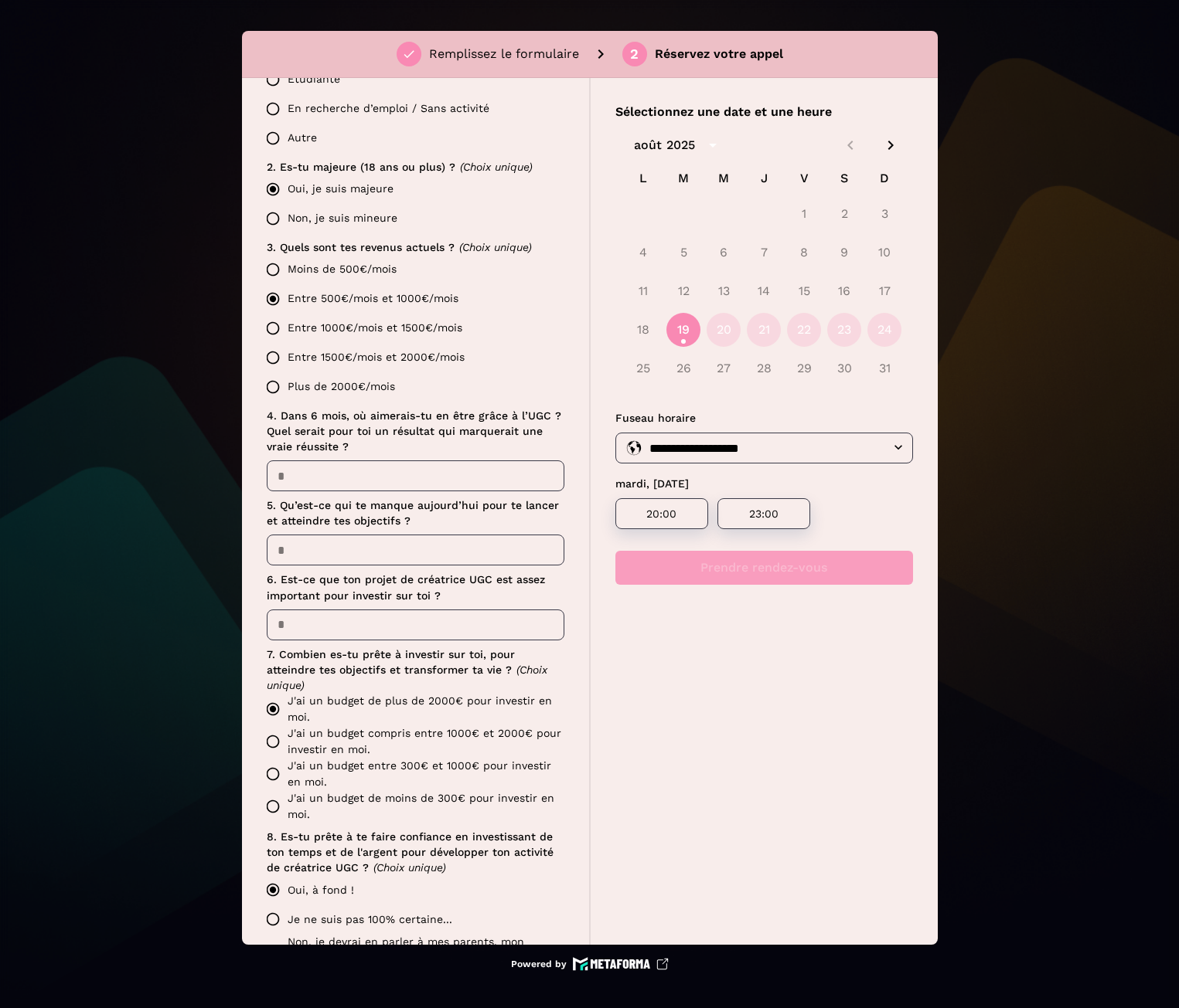
scroll to position [773, 0]
